Goal: Information Seeking & Learning: Understand process/instructions

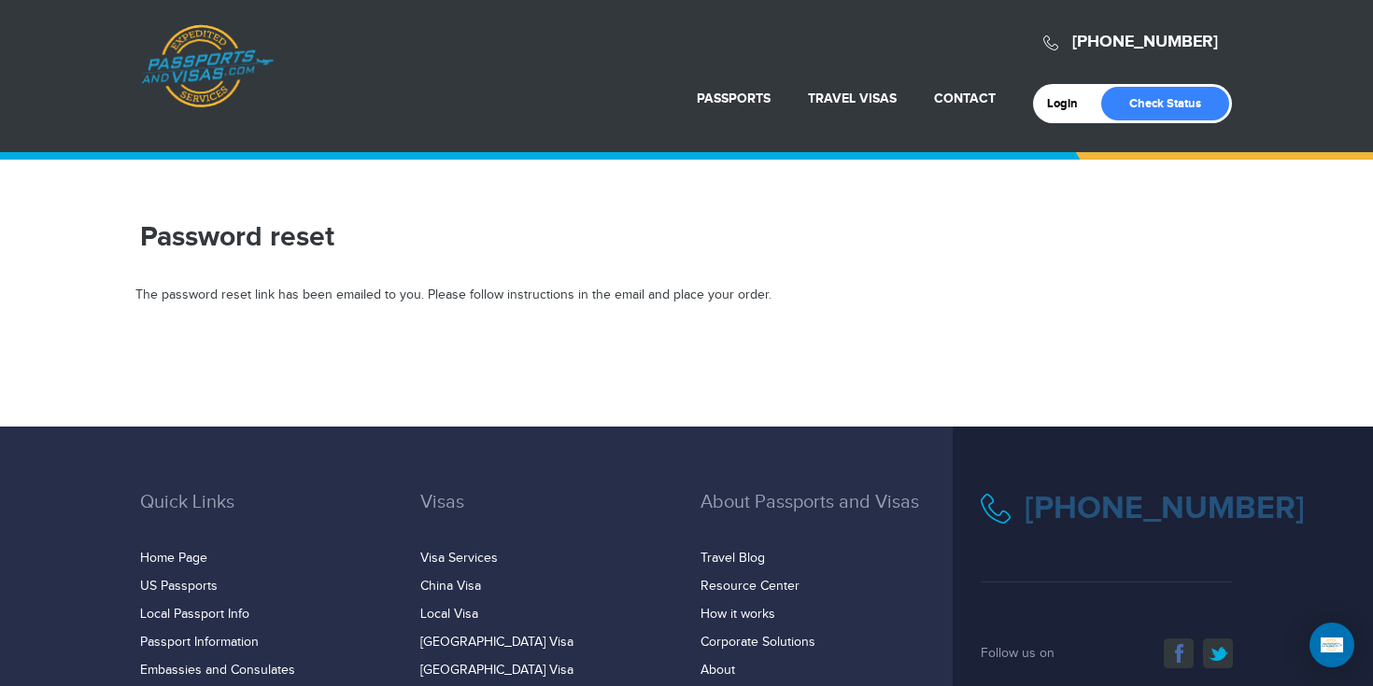
click at [1040, 515] on link "[PHONE_NUMBER]" at bounding box center [1164, 508] width 280 height 38
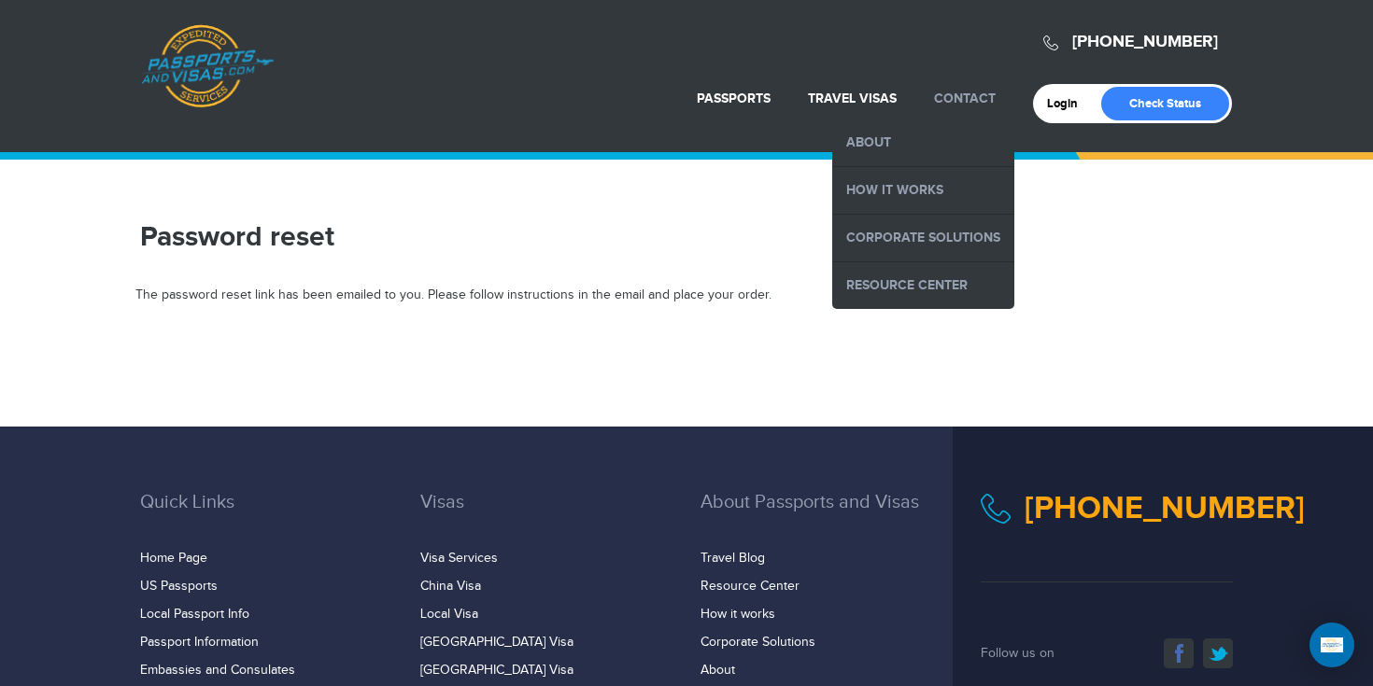
click at [955, 93] on link "Contact" at bounding box center [965, 99] width 62 height 16
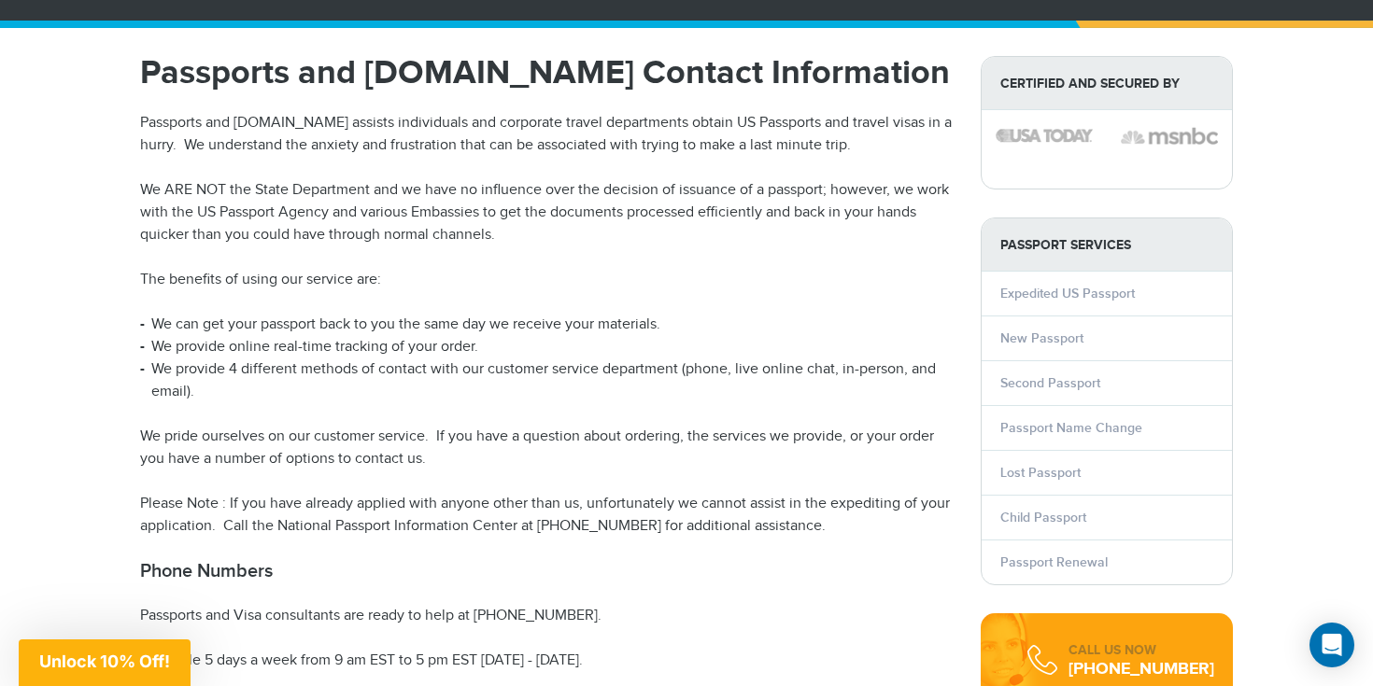
scroll to position [136, 0]
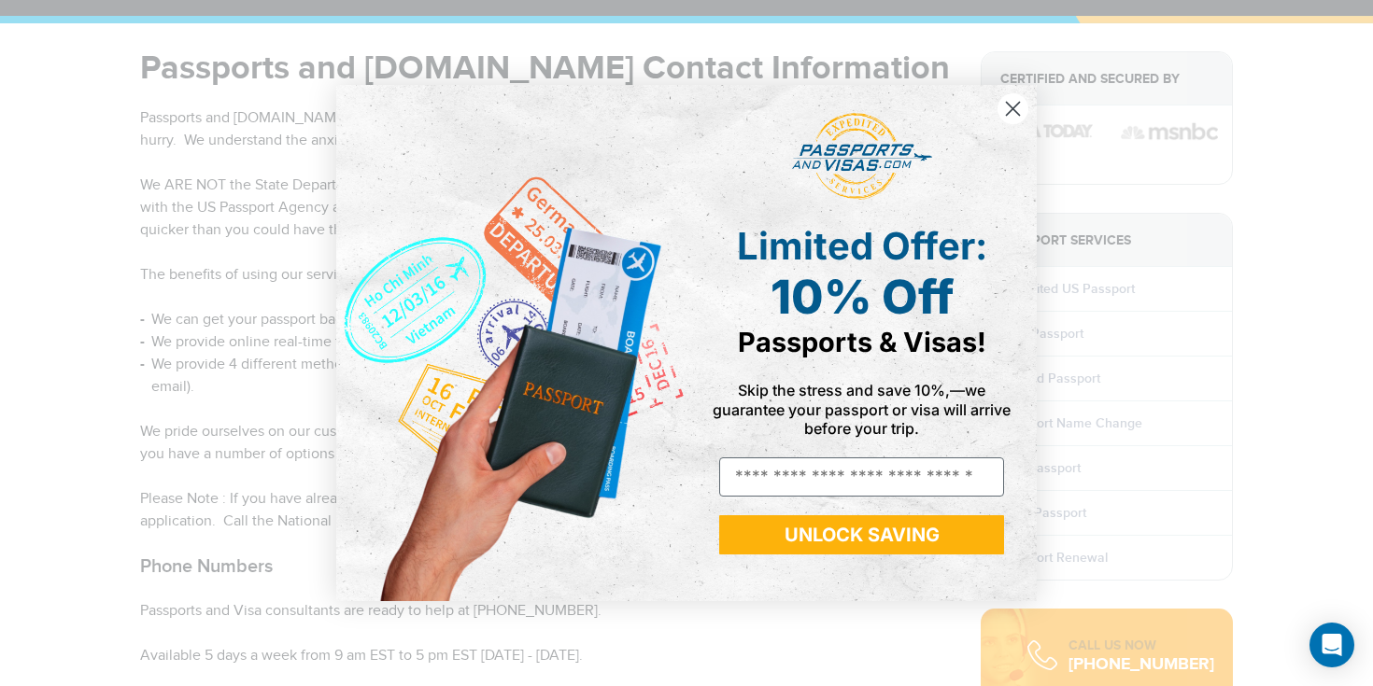
click at [996, 112] on icon "Close dialog" at bounding box center [1012, 108] width 33 height 33
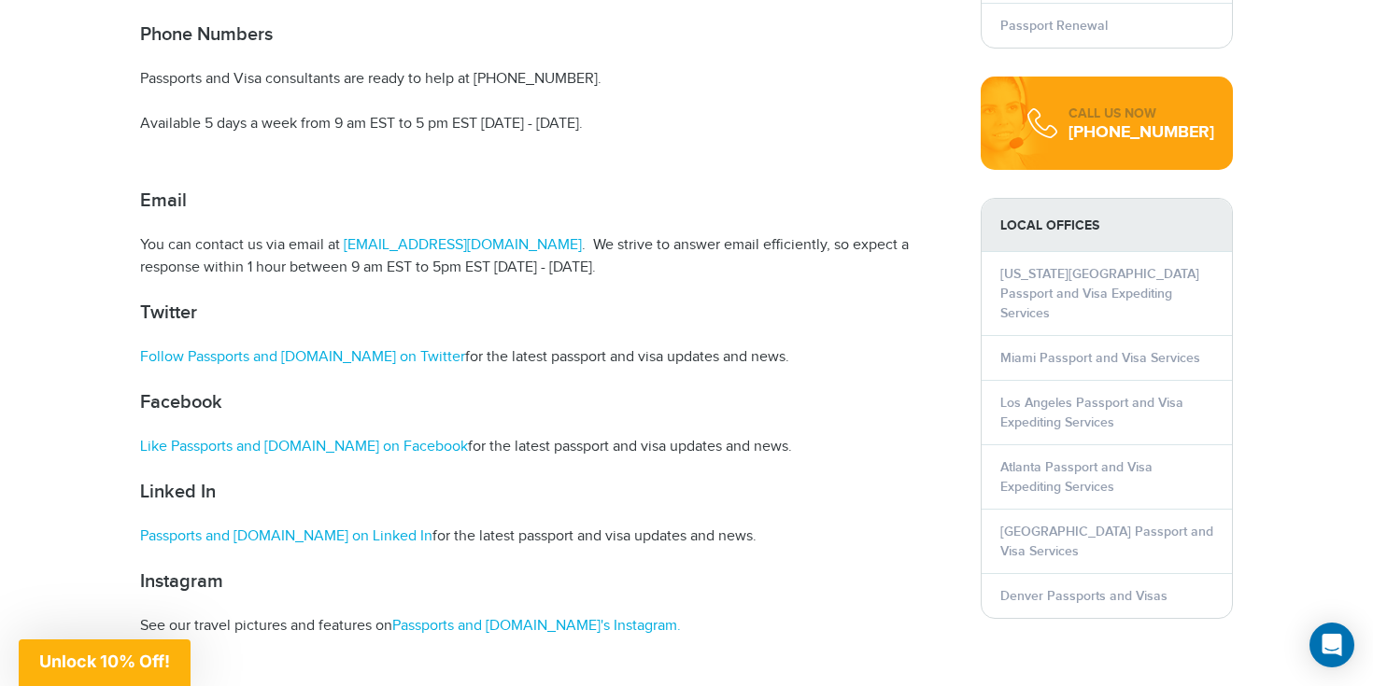
scroll to position [669, 0]
click at [1097, 587] on link "Denver Passports and Visas" at bounding box center [1083, 595] width 167 height 16
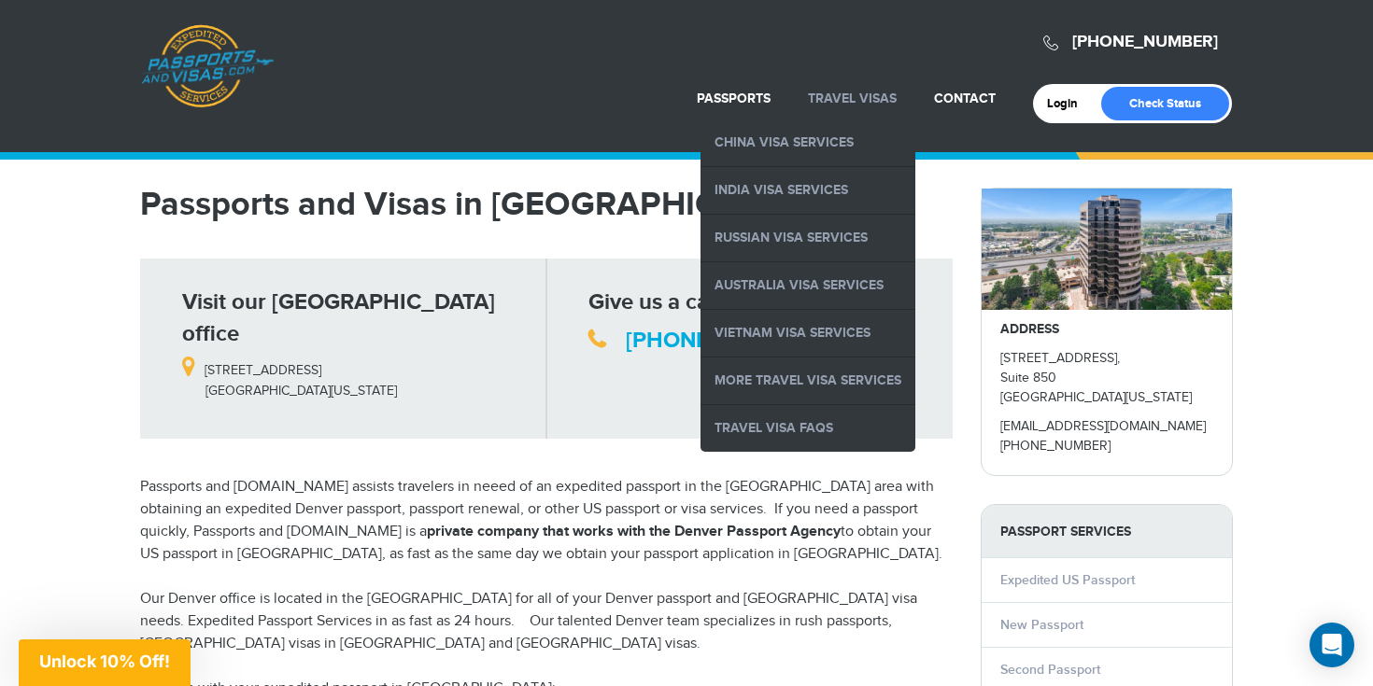
click at [835, 101] on link "Travel Visas" at bounding box center [852, 99] width 89 height 16
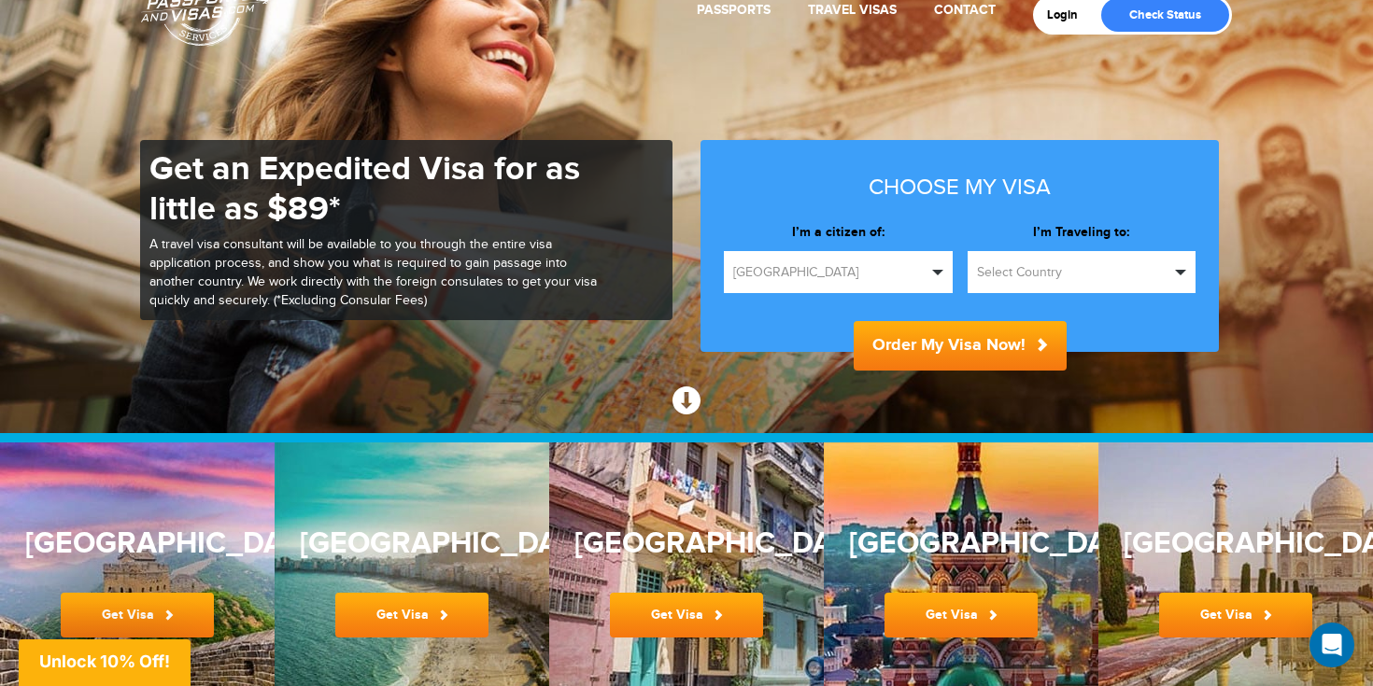
scroll to position [102, 0]
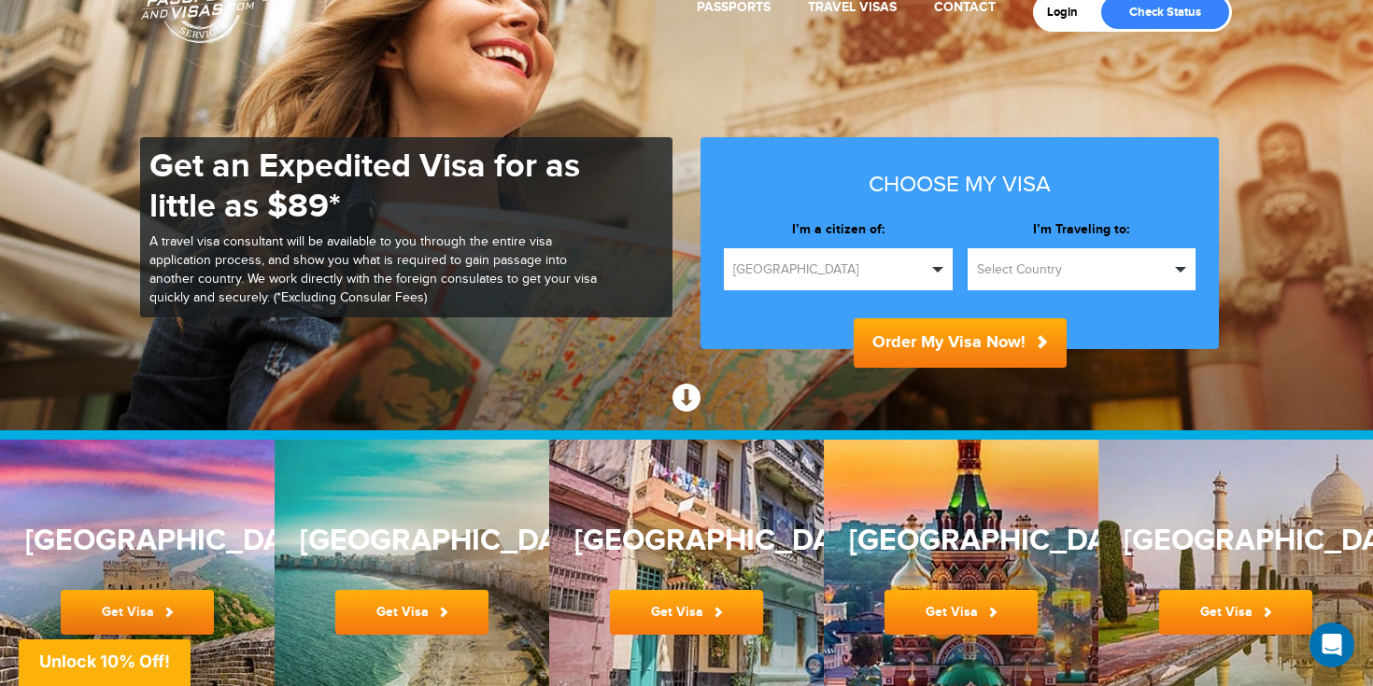
click at [1105, 271] on span "Select Country" at bounding box center [1073, 270] width 193 height 19
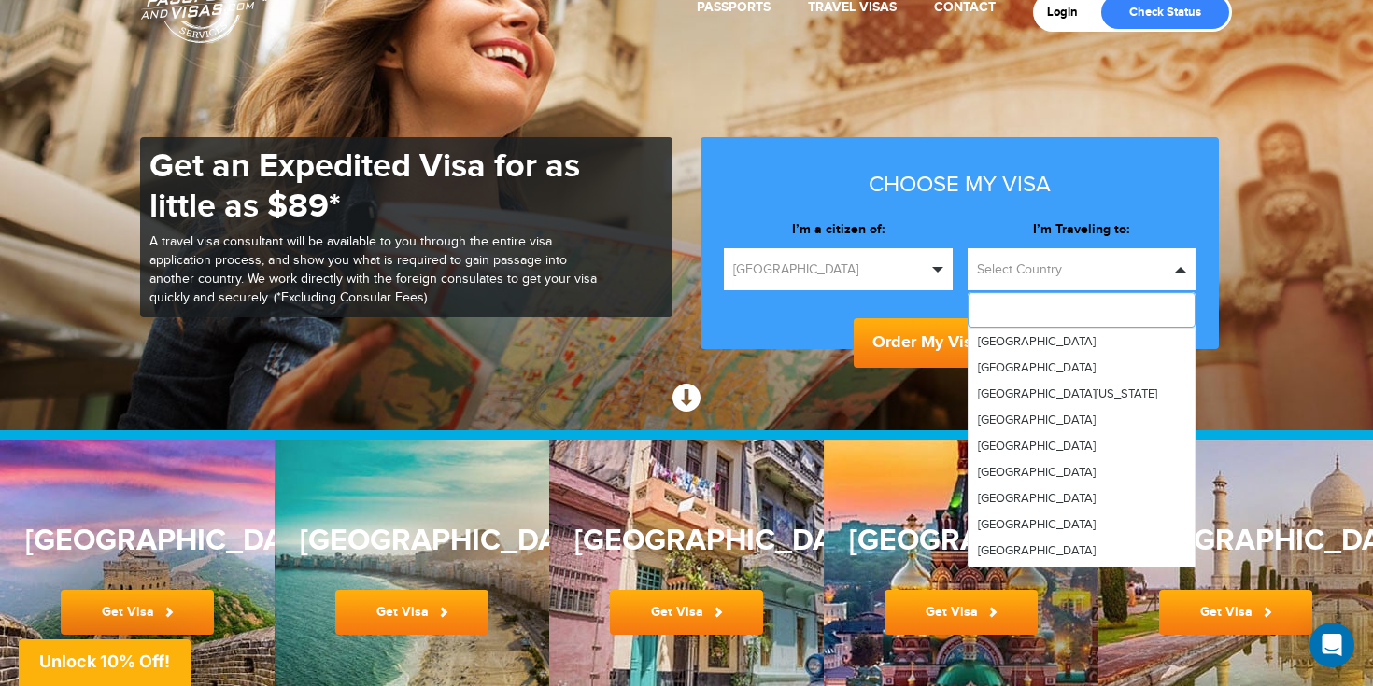
scroll to position [5429, 0]
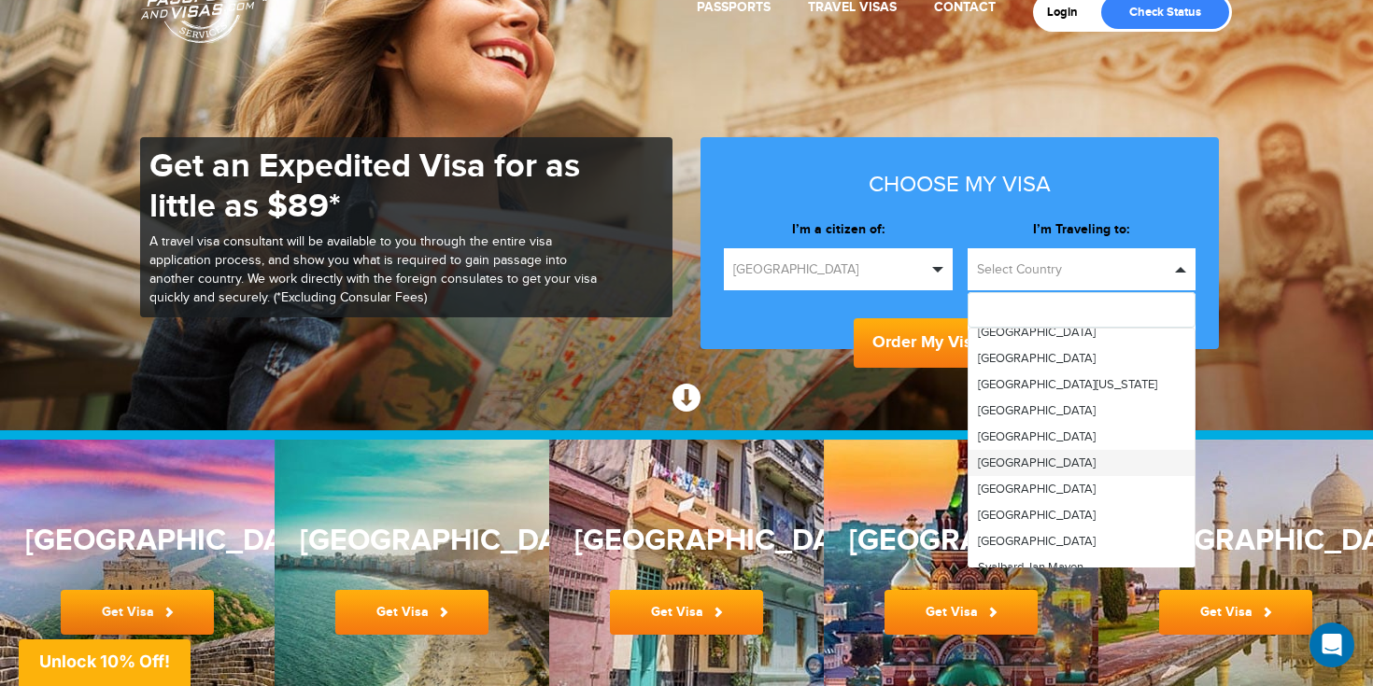
click at [1049, 450] on link "Spain" at bounding box center [1081, 463] width 227 height 26
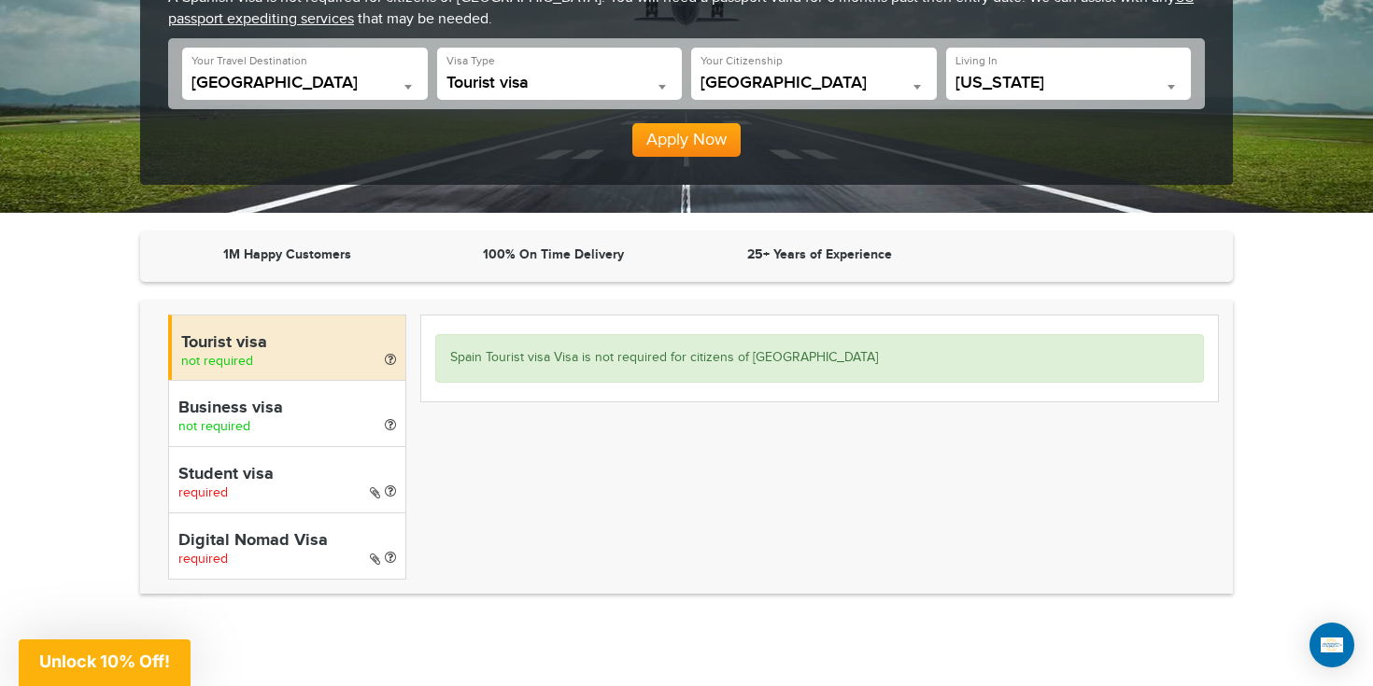
scroll to position [276, 0]
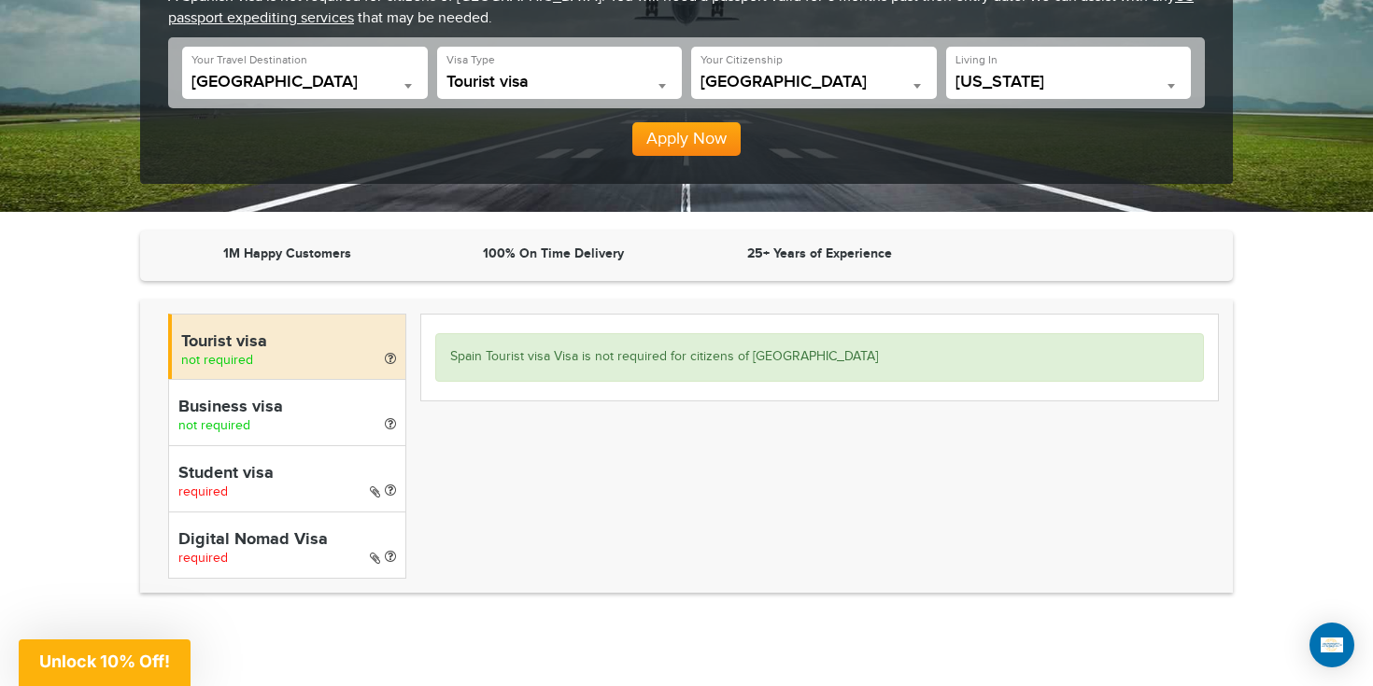
click at [250, 486] on div "Student visa required" at bounding box center [287, 478] width 238 height 66
select select "*****"
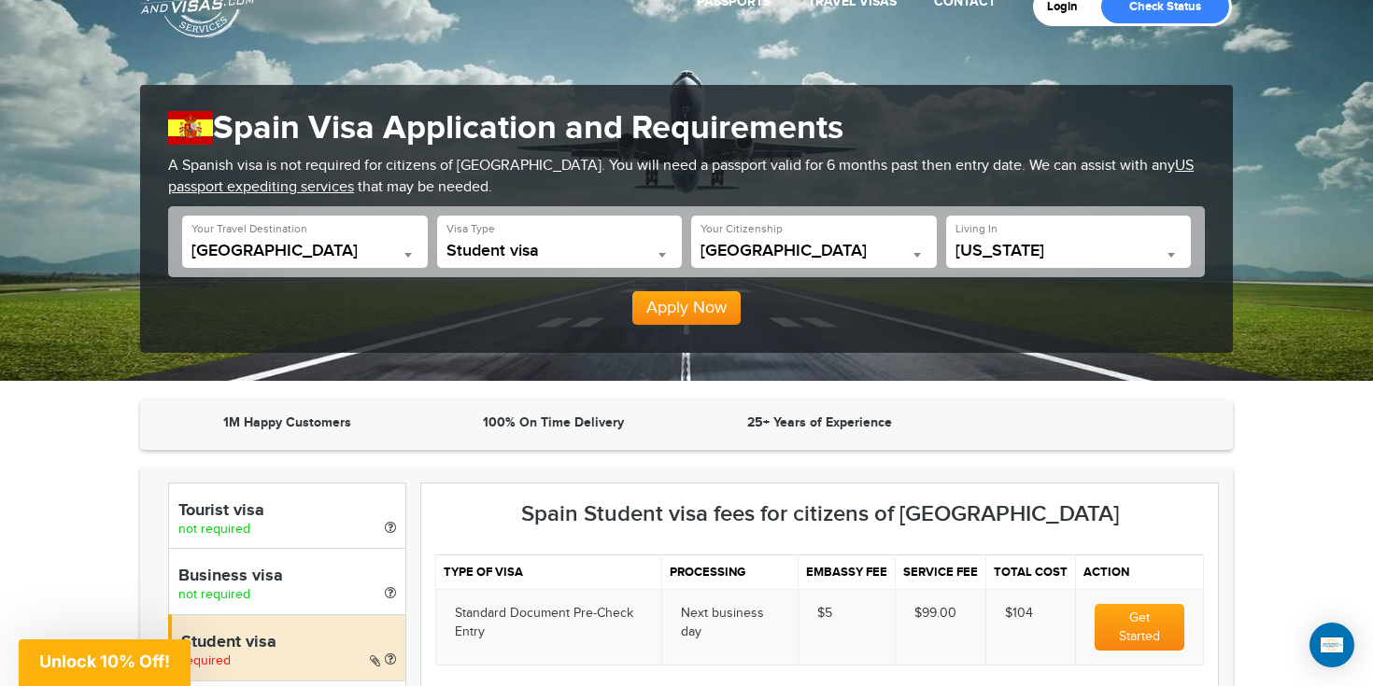
scroll to position [0, 0]
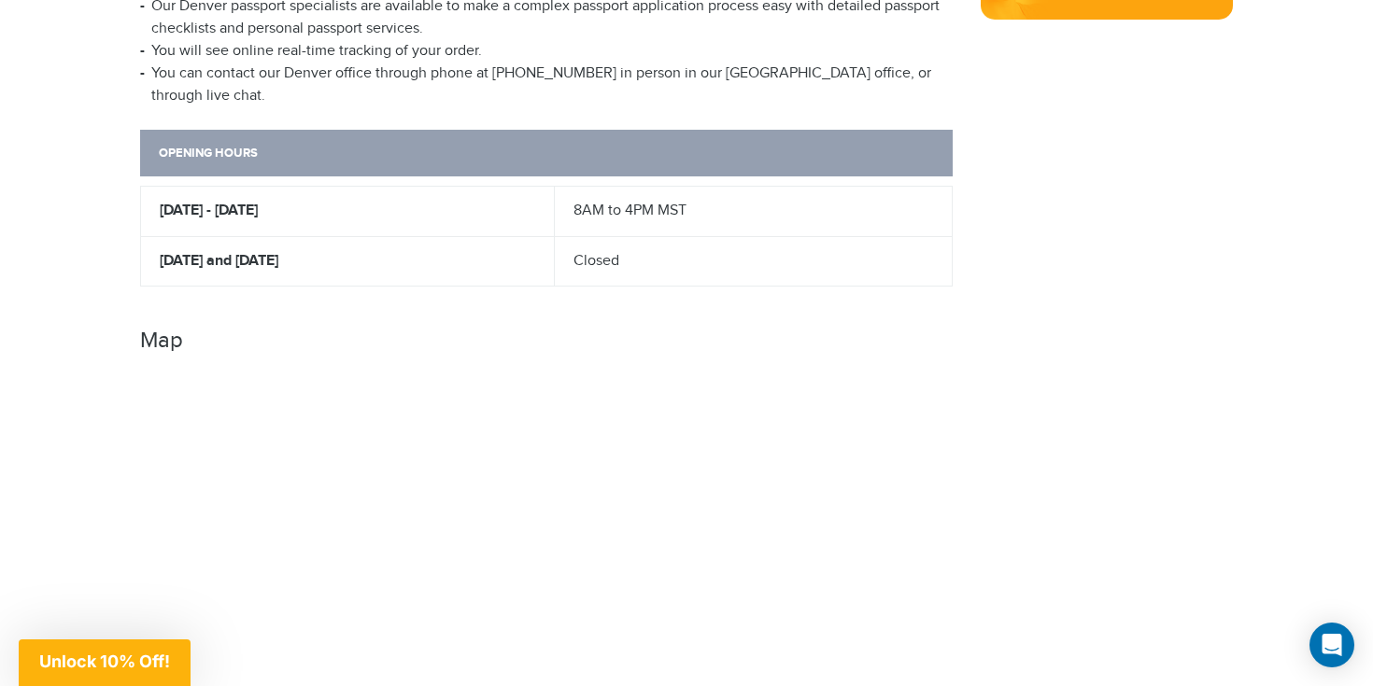
scroll to position [976, 0]
click at [898, 329] on article "OPENING HOURS [DATE] - [DATE] 8AM to 4PM MST [DATE] and [DATE] Closed Map" at bounding box center [546, 458] width 812 height 660
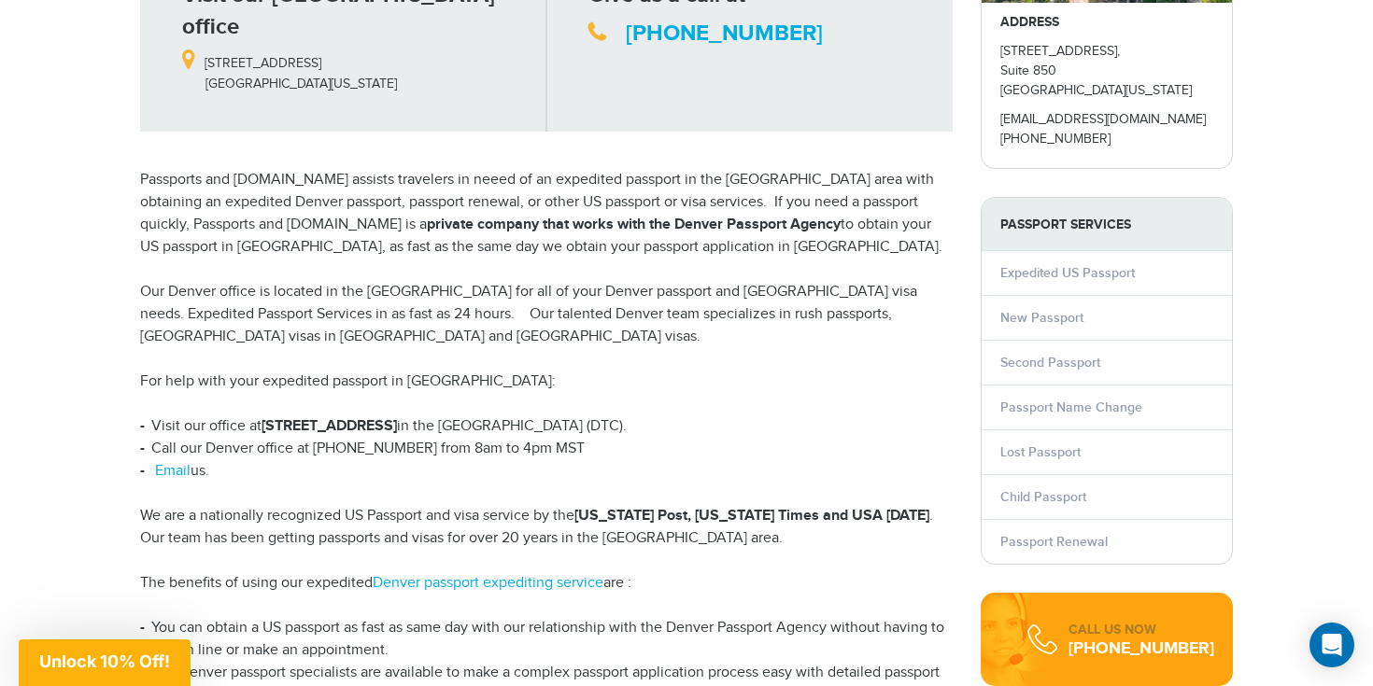
scroll to position [304, 0]
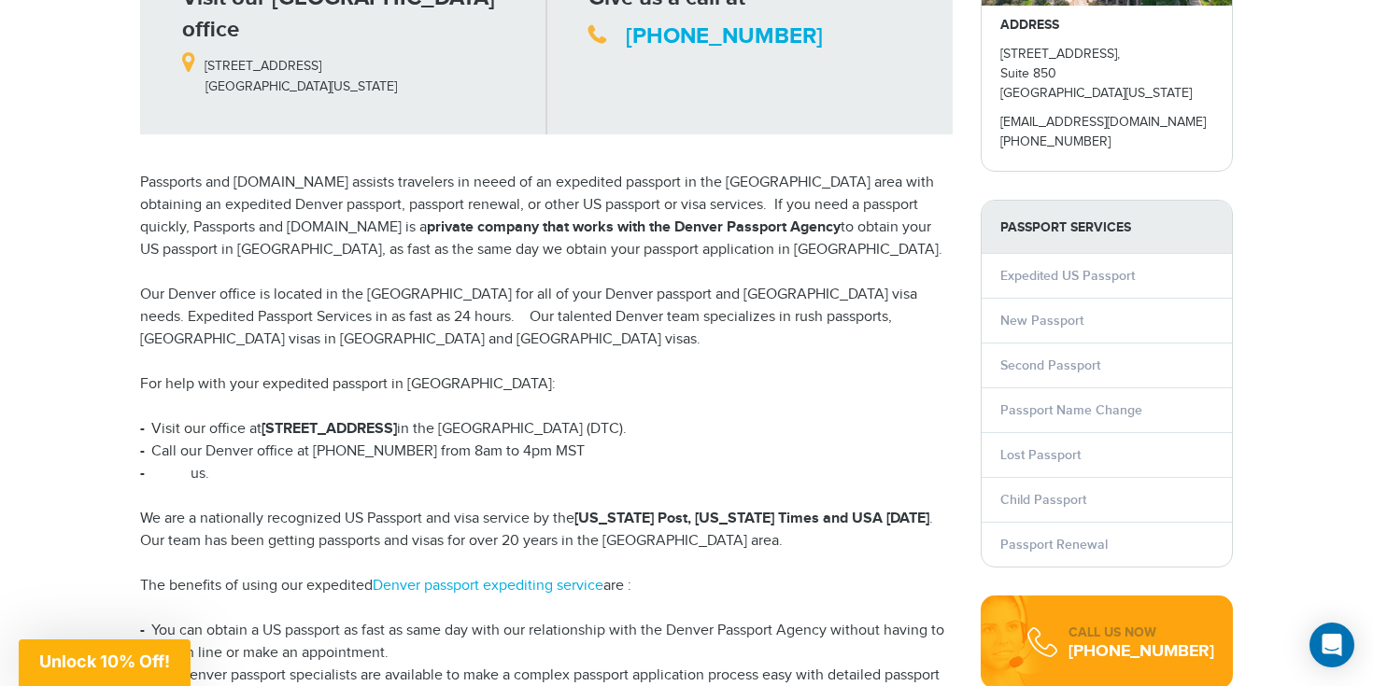
click at [172, 465] on link "Email" at bounding box center [172, 474] width 35 height 18
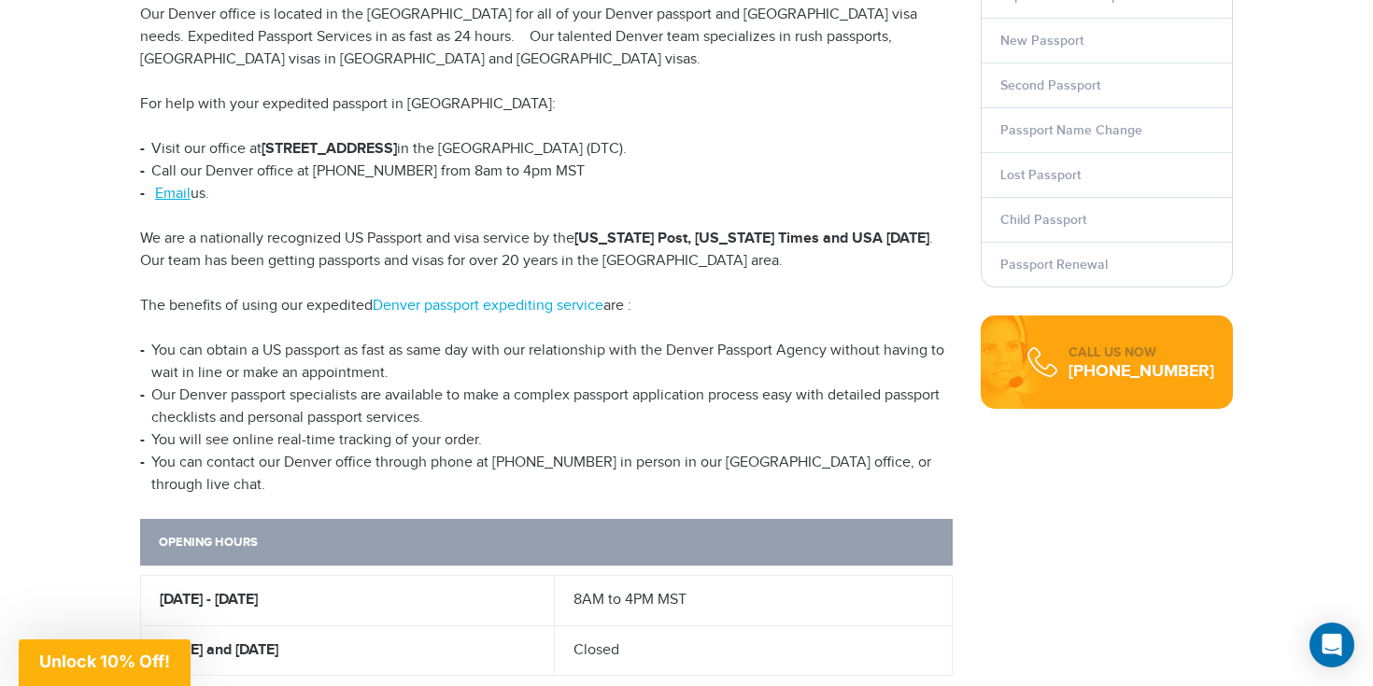
scroll to position [0, 0]
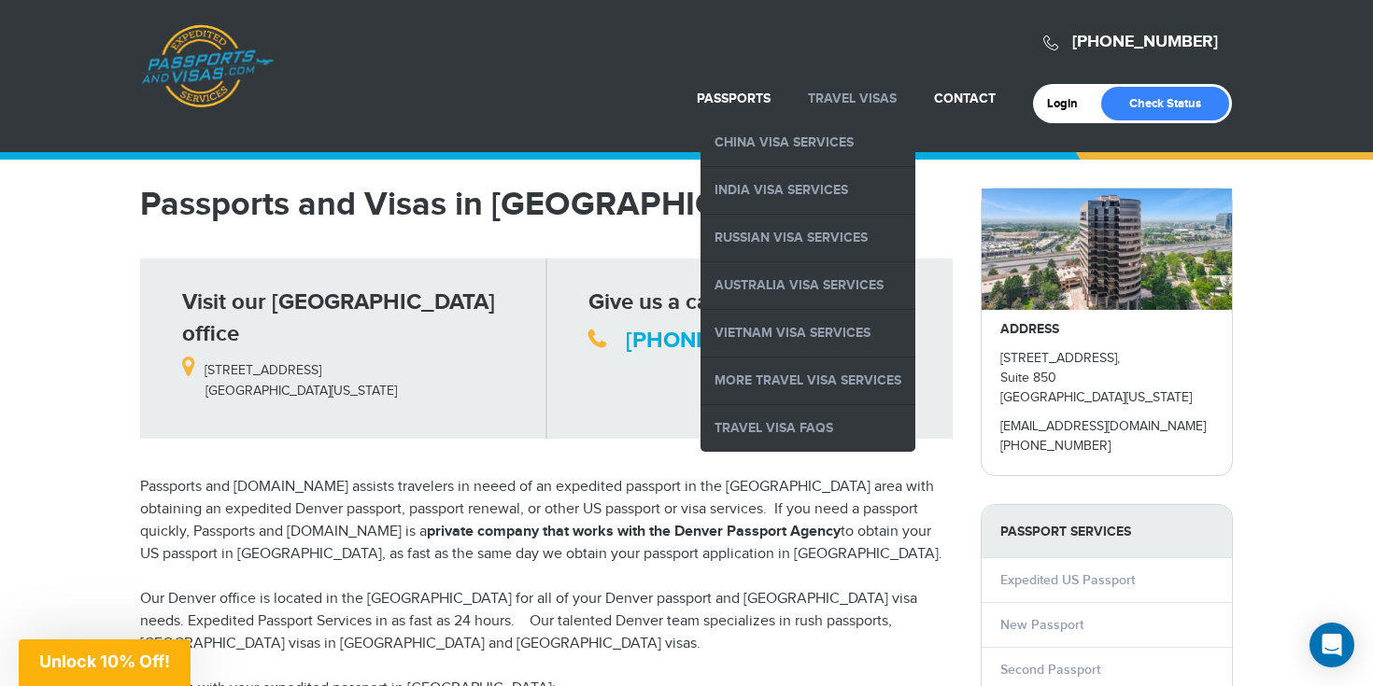
click at [834, 103] on link "Travel Visas" at bounding box center [852, 99] width 89 height 16
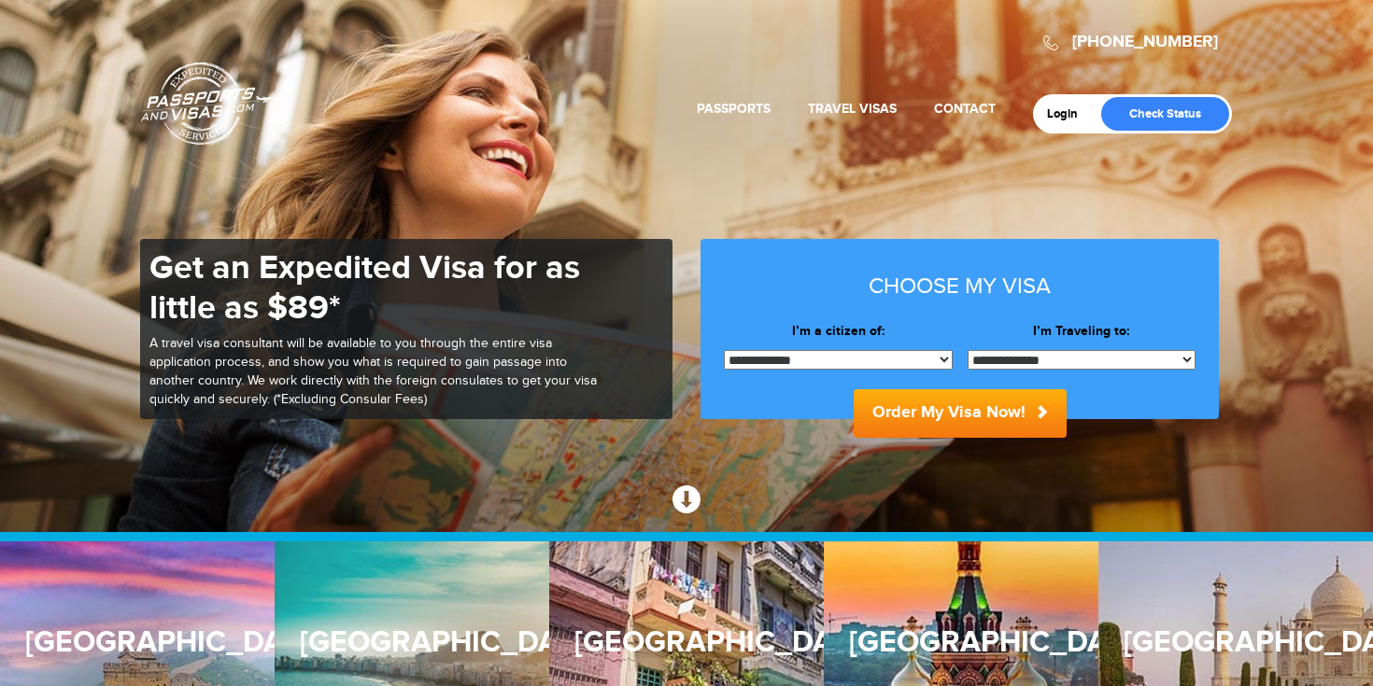
click at [1021, 356] on select "**********" at bounding box center [1081, 360] width 229 height 20
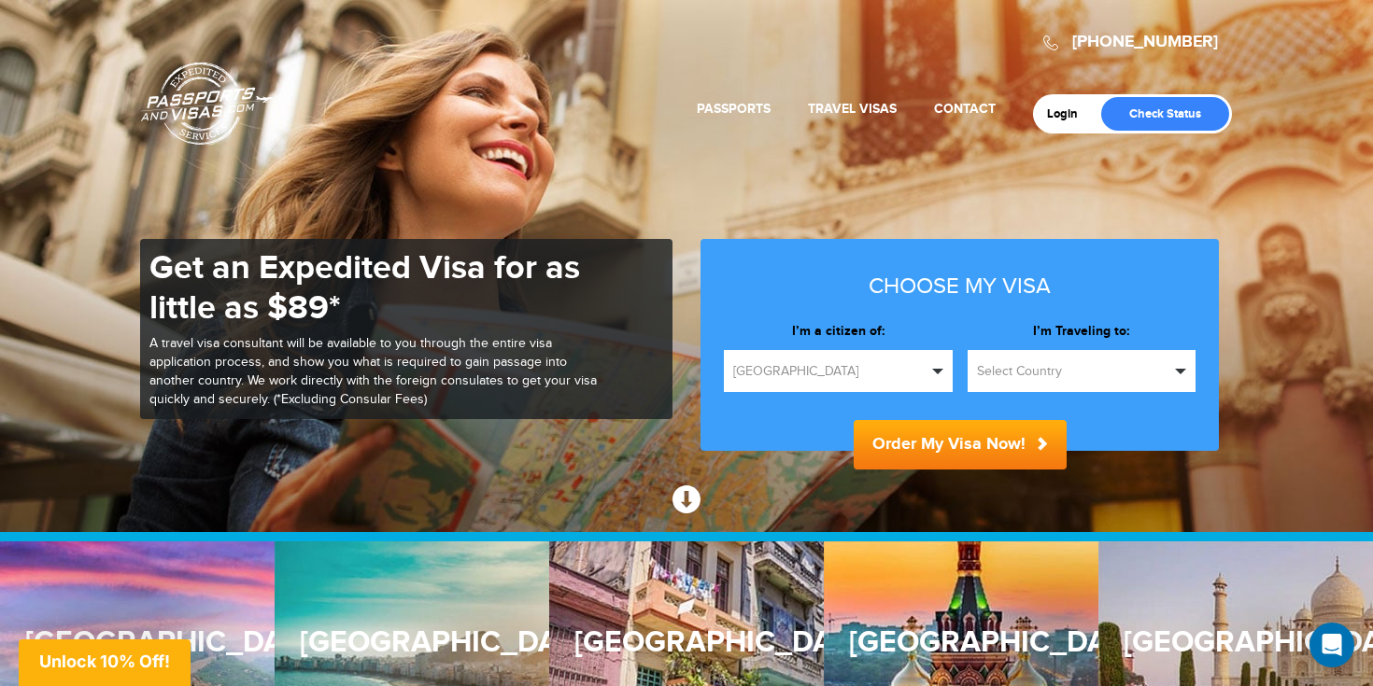
click at [1019, 368] on span "Select Country" at bounding box center [1073, 371] width 193 height 19
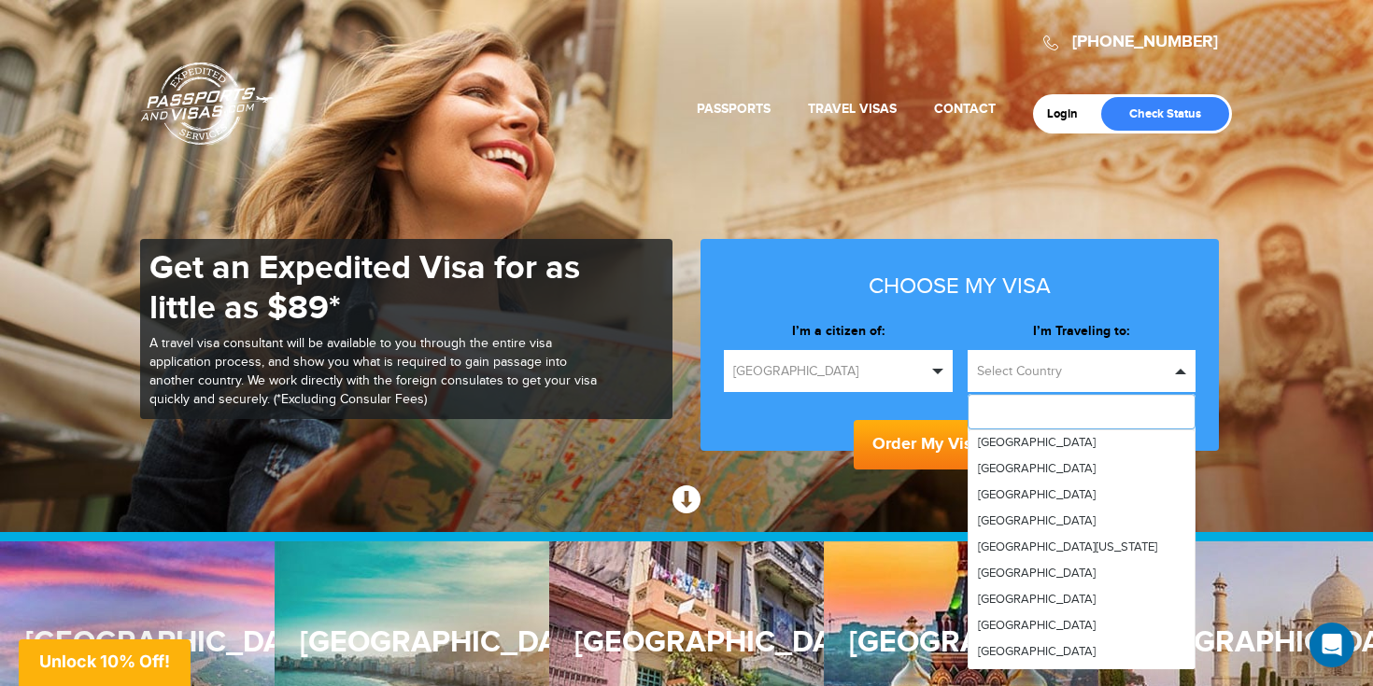
scroll to position [5370, 0]
click at [992, 616] on span "[GEOGRAPHIC_DATA]" at bounding box center [1037, 623] width 118 height 15
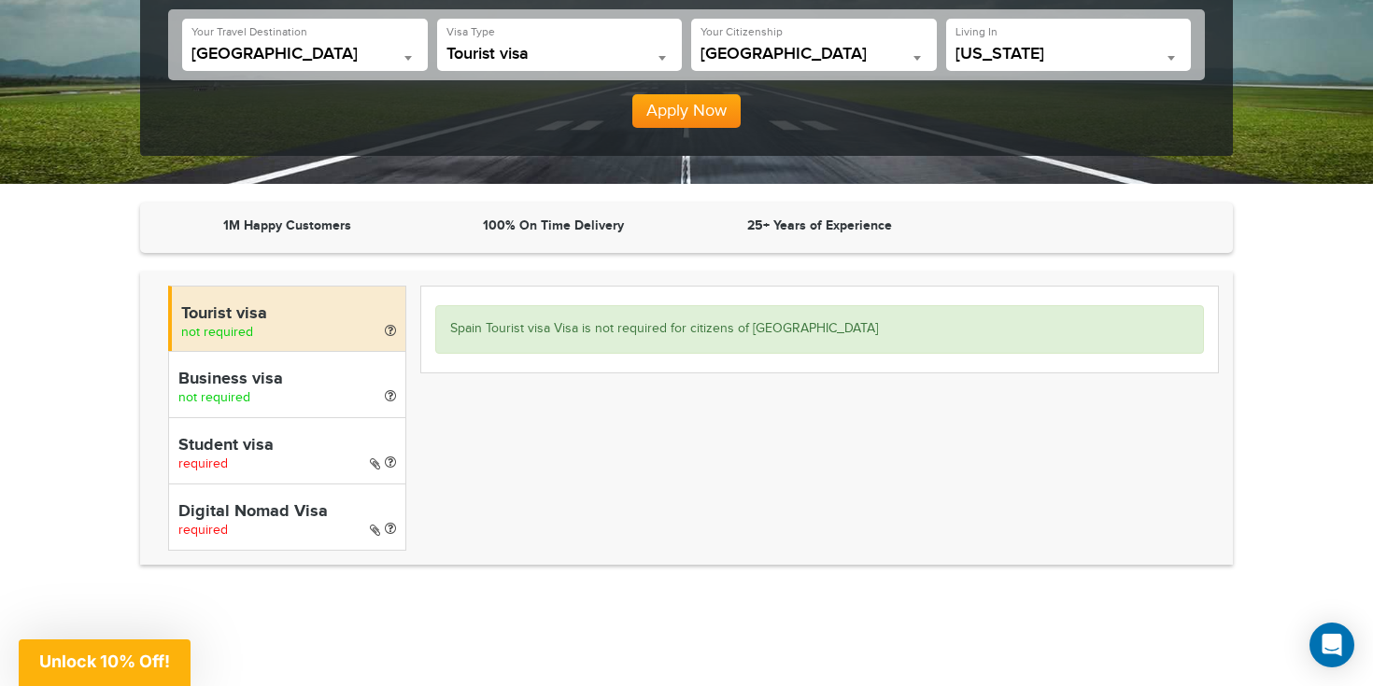
scroll to position [324, 0]
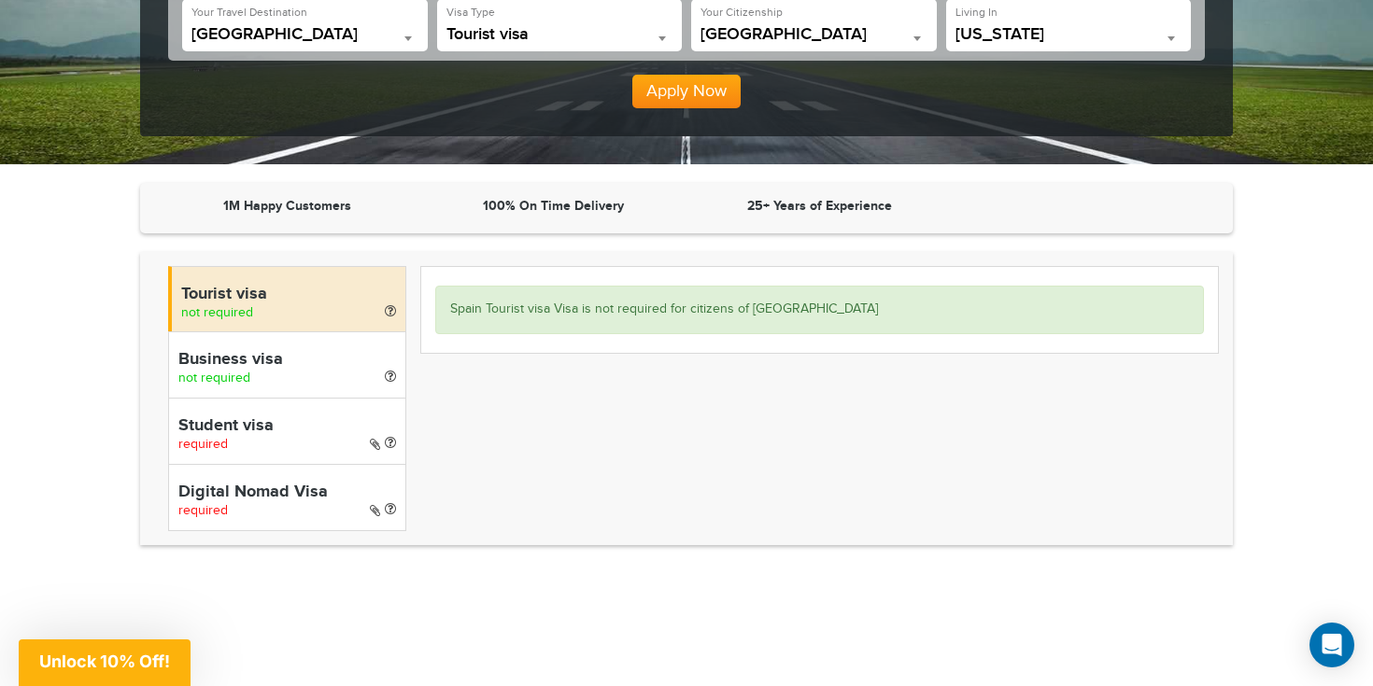
click at [293, 443] on div "Student visa required" at bounding box center [287, 431] width 238 height 66
select select "*****"
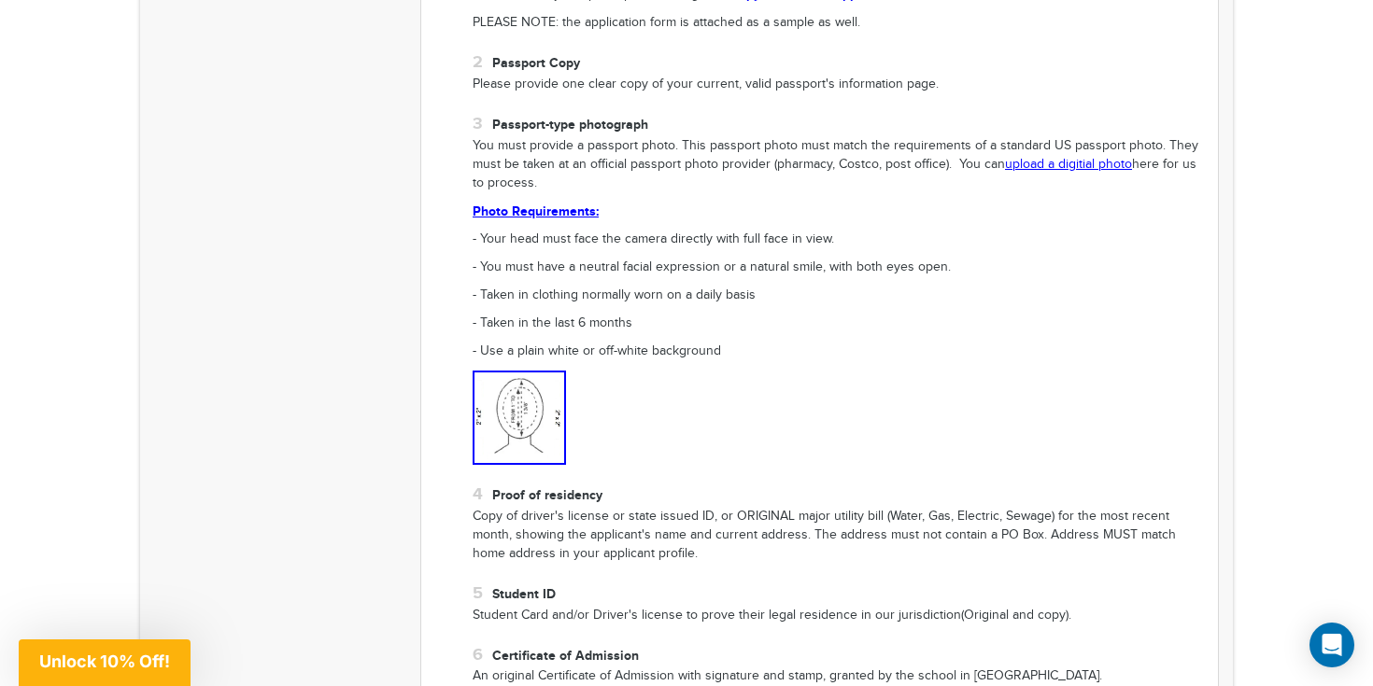
scroll to position [842, 0]
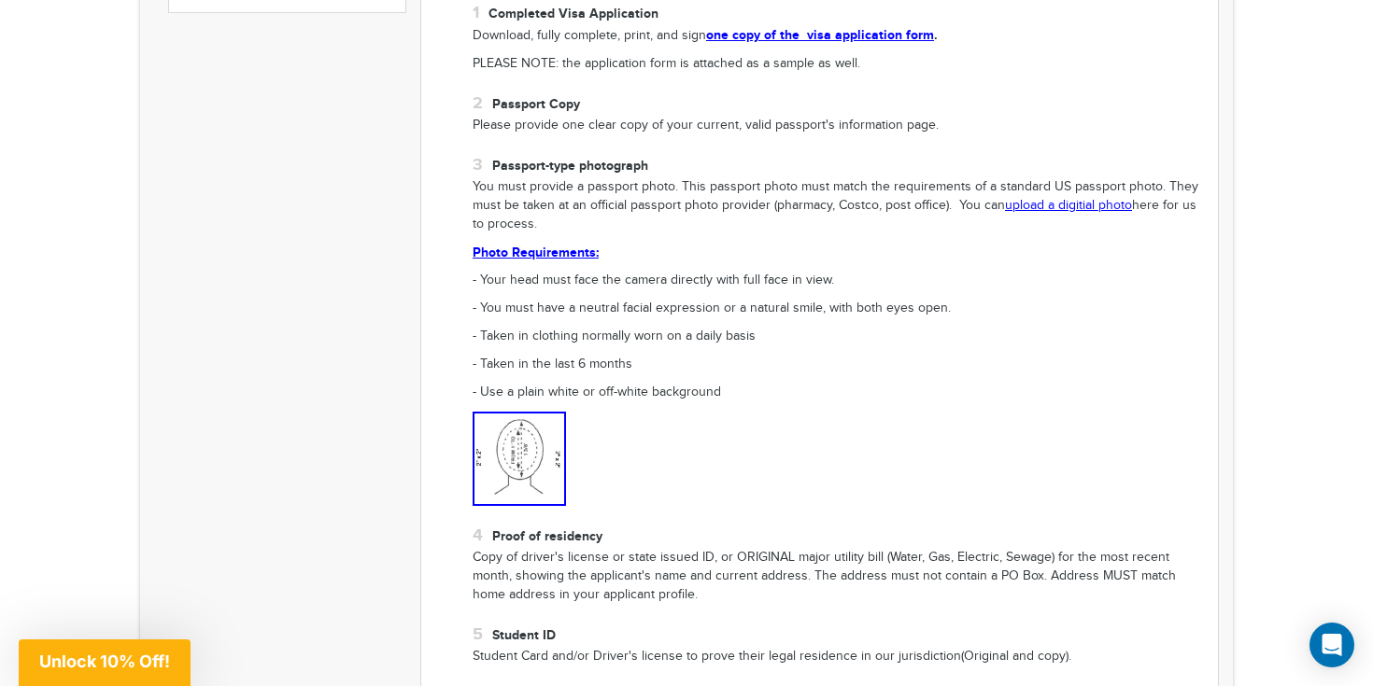
click at [735, 35] on link "one copy of the visa application form" at bounding box center [820, 35] width 228 height 16
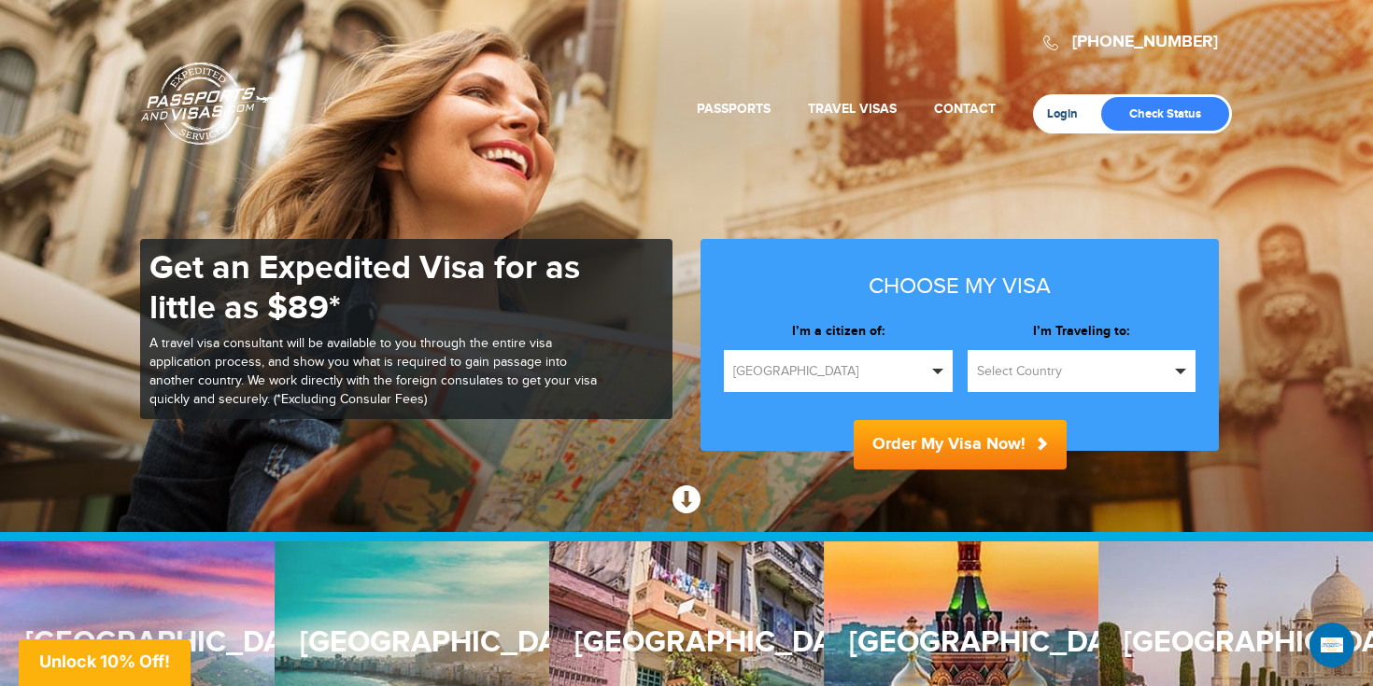
click at [1063, 113] on link "Login" at bounding box center [1069, 113] width 44 height 15
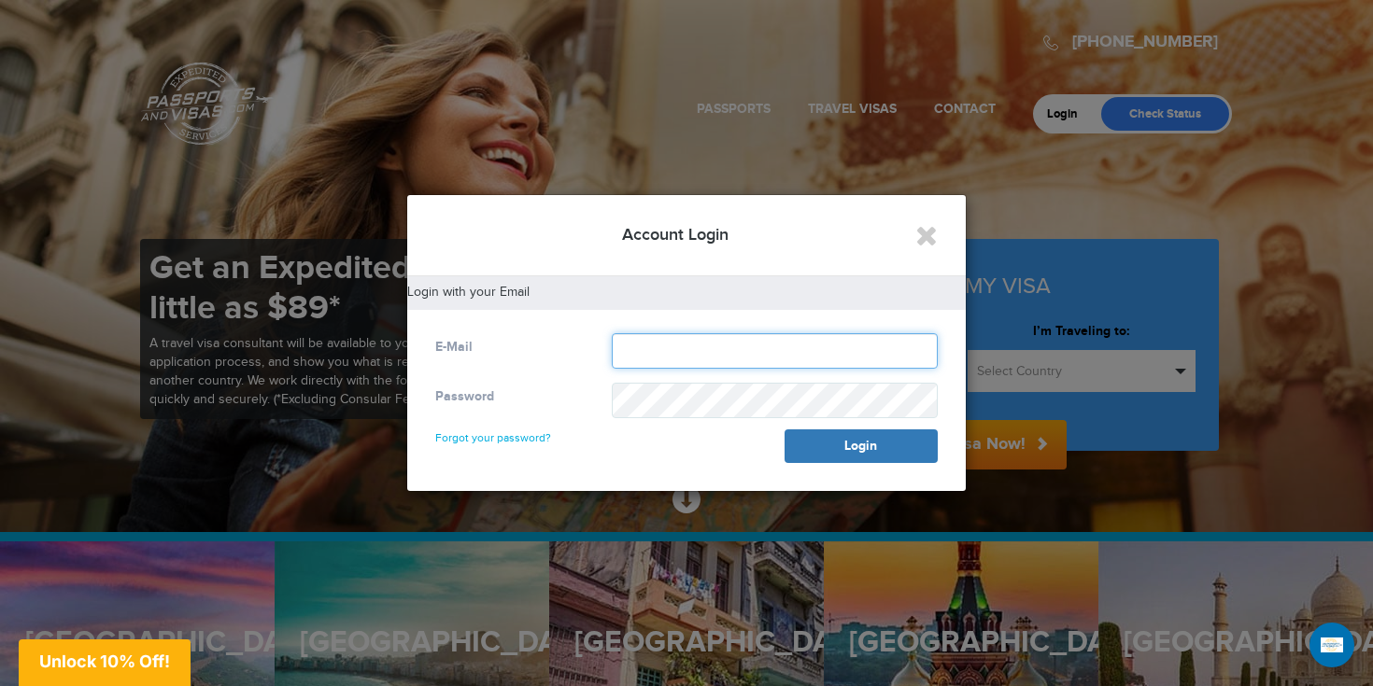
click at [691, 340] on input "text" at bounding box center [775, 350] width 326 height 35
type input "**********"
click at [580, 479] on div "**********" at bounding box center [686, 407] width 558 height 167
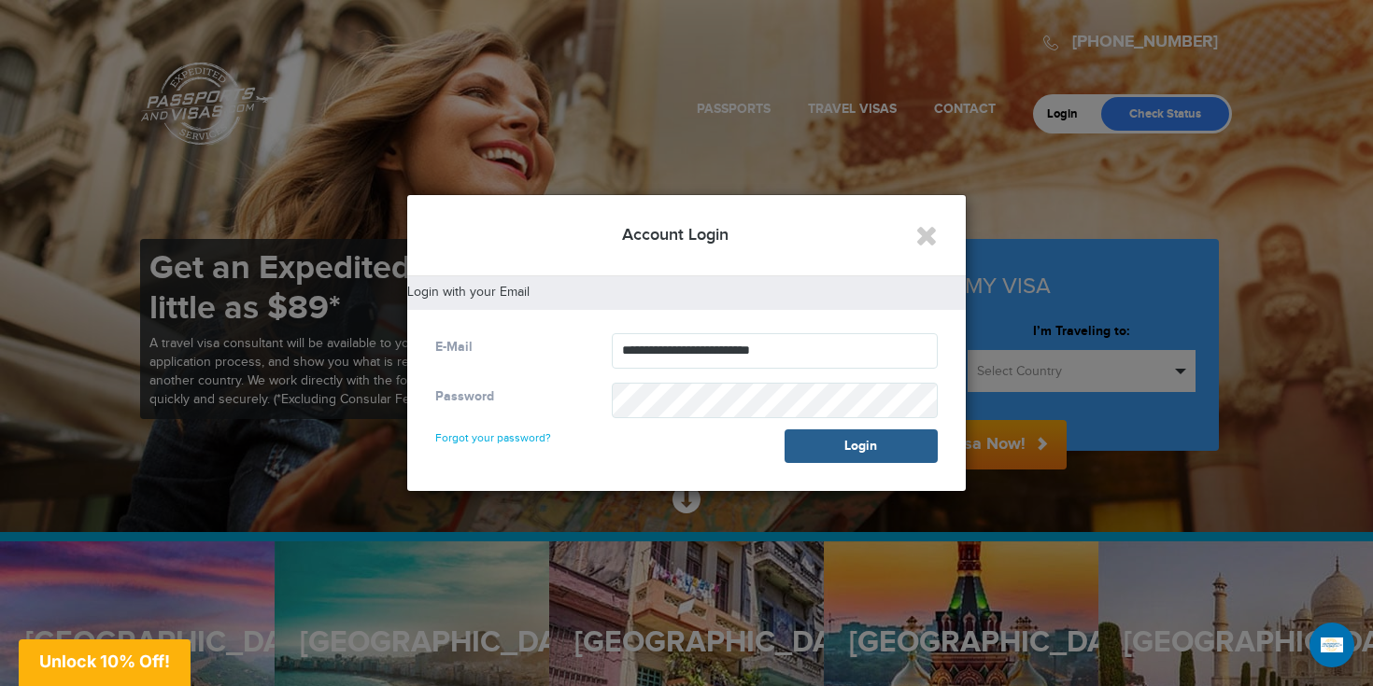
click at [816, 444] on button "Login" at bounding box center [860, 447] width 153 height 34
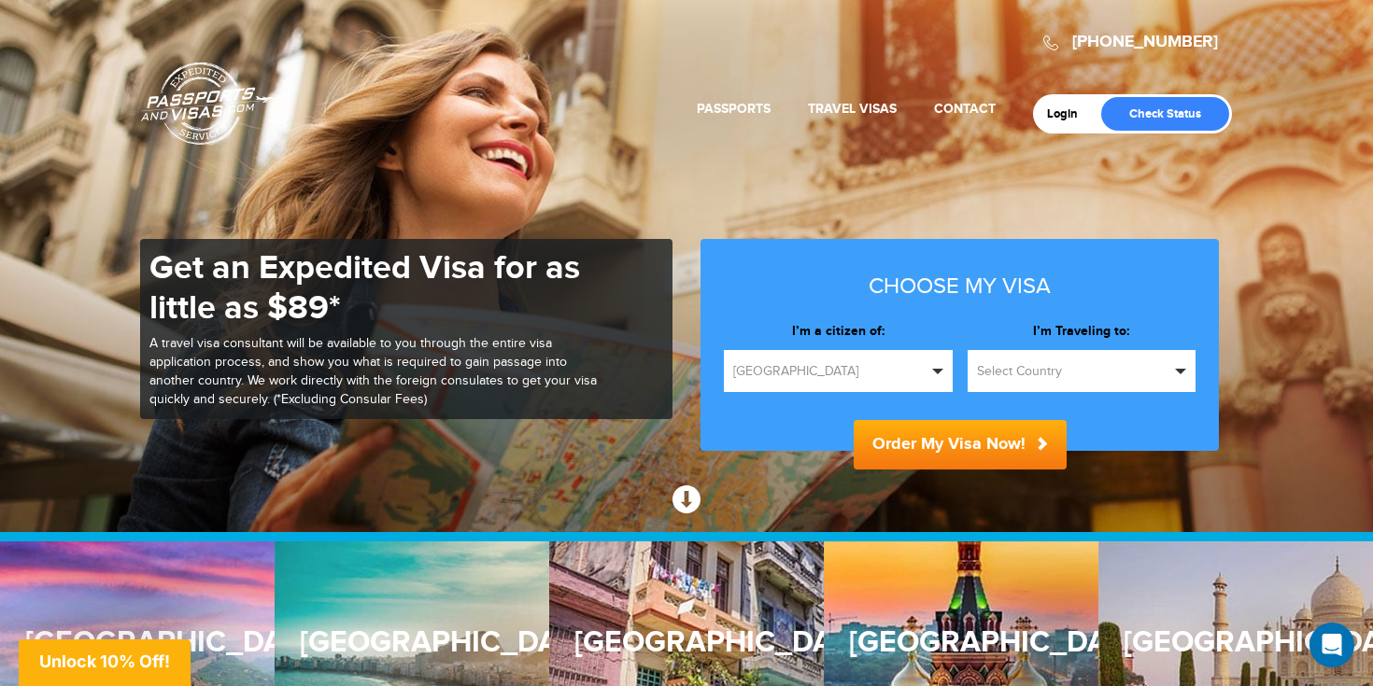
click at [1064, 122] on div "Login Check Status" at bounding box center [1132, 113] width 199 height 39
click at [1062, 116] on link "Login" at bounding box center [1069, 113] width 44 height 15
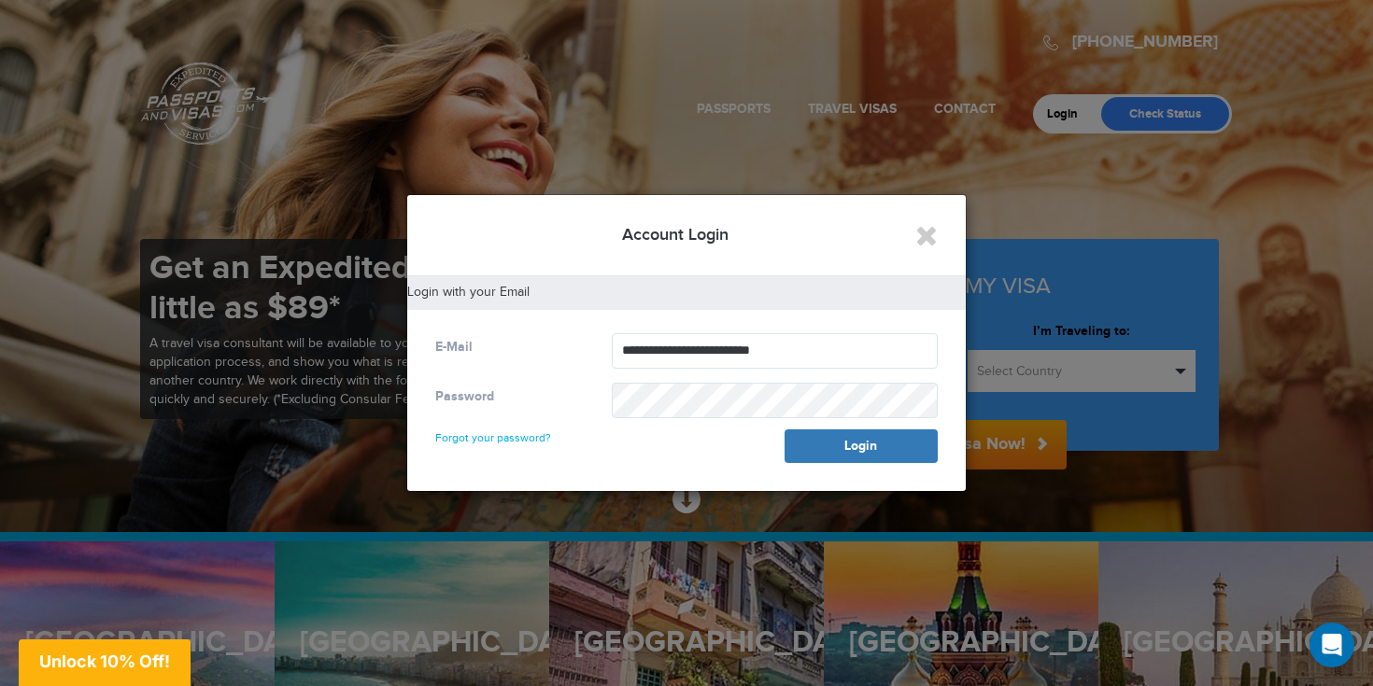
click at [523, 432] on link "Forgot your password?" at bounding box center [493, 430] width 116 height 30
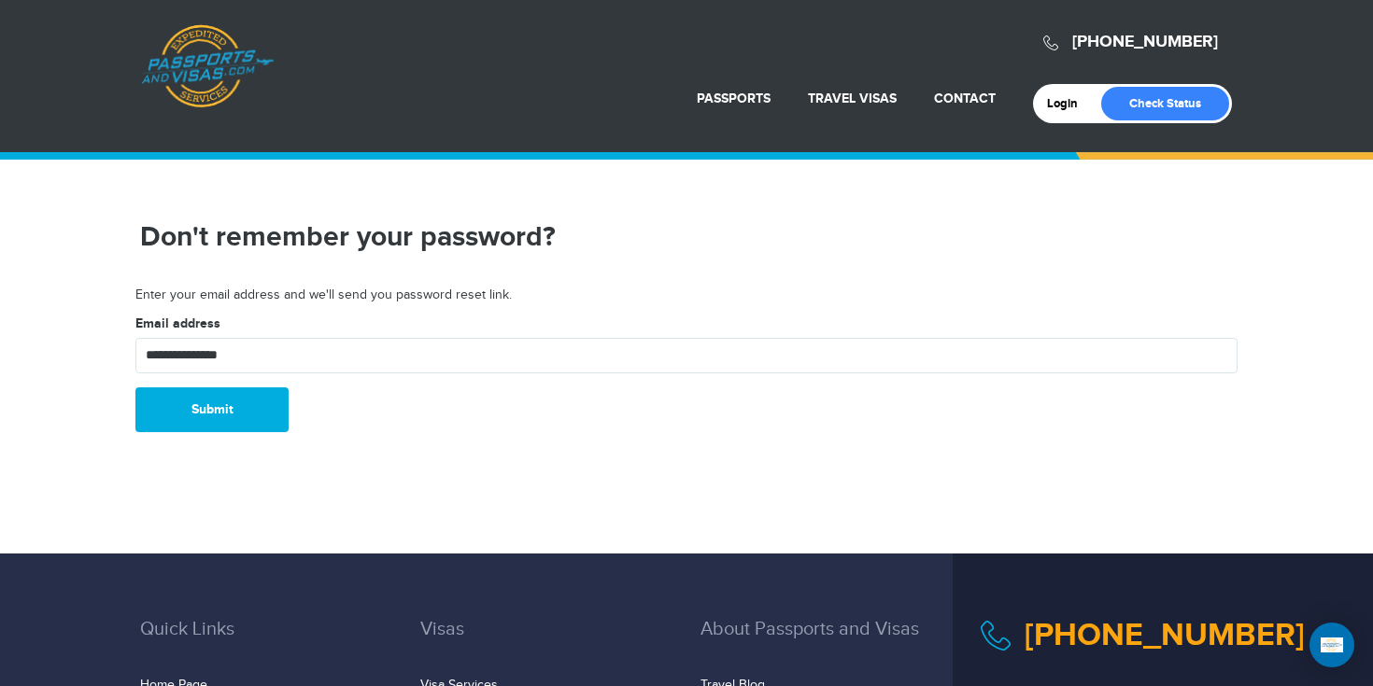
type input "**********"
click at [238, 395] on button "Submit" at bounding box center [211, 410] width 153 height 45
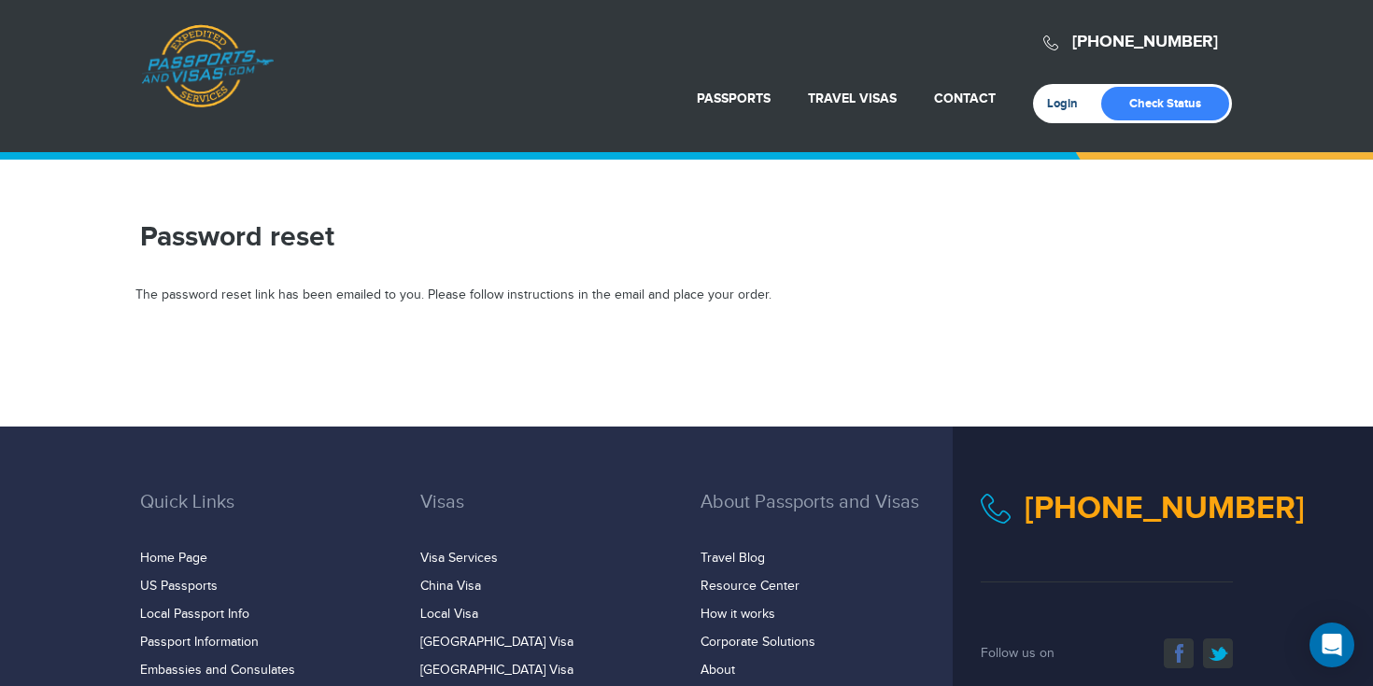
click at [1068, 106] on link "Login" at bounding box center [1069, 103] width 44 height 15
